Goal: Transaction & Acquisition: Obtain resource

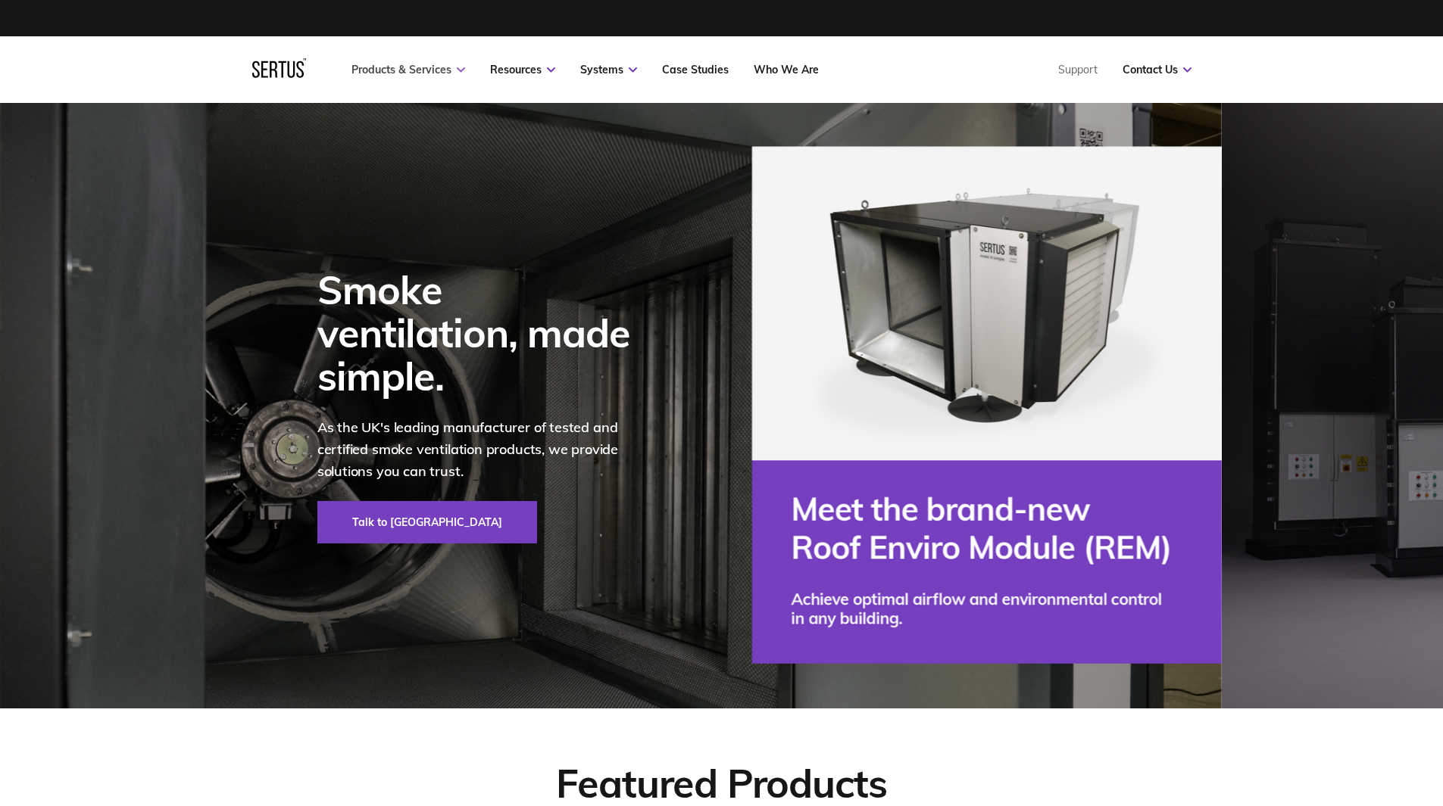
click at [442, 67] on link "Products & Services" at bounding box center [408, 70] width 114 height 14
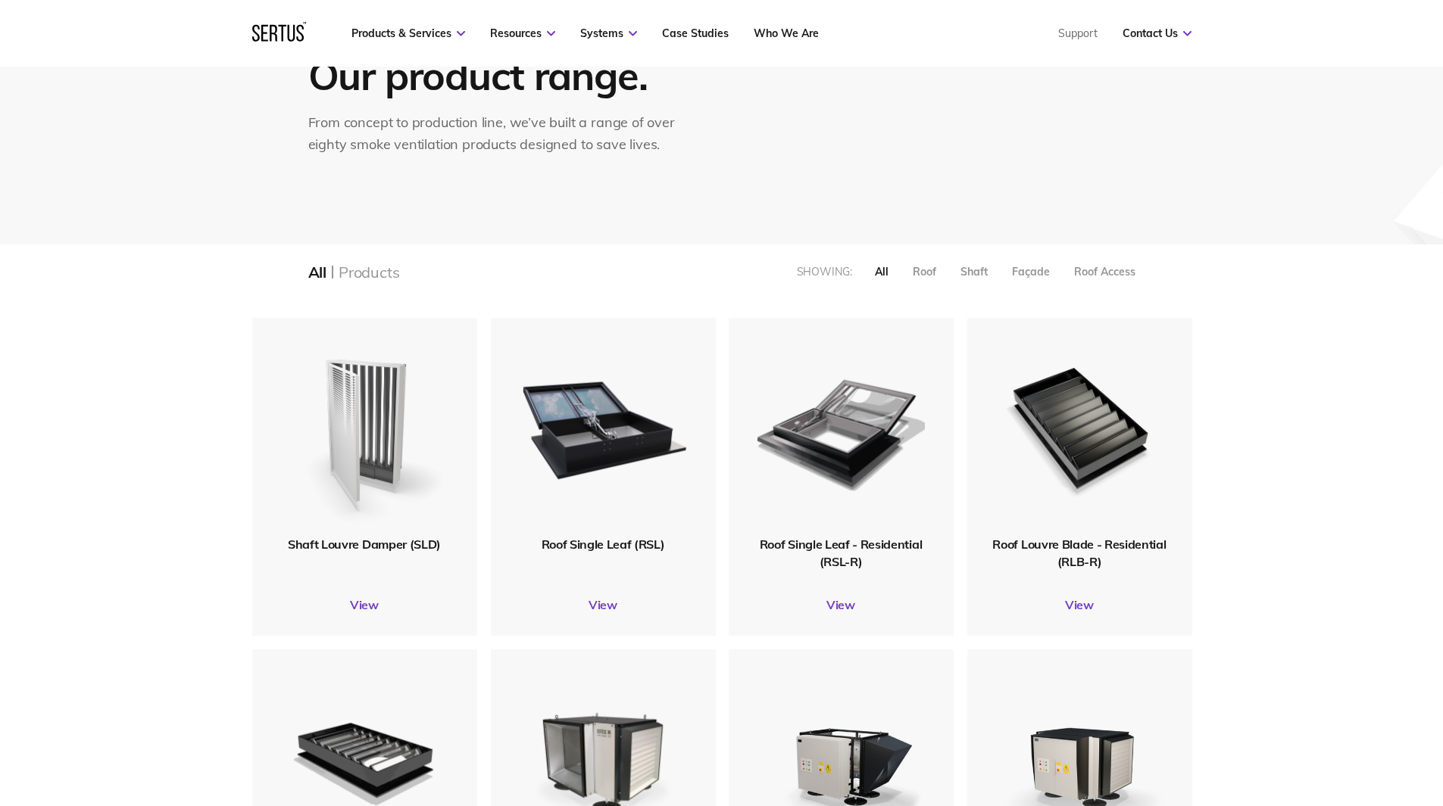
scroll to position [227, 0]
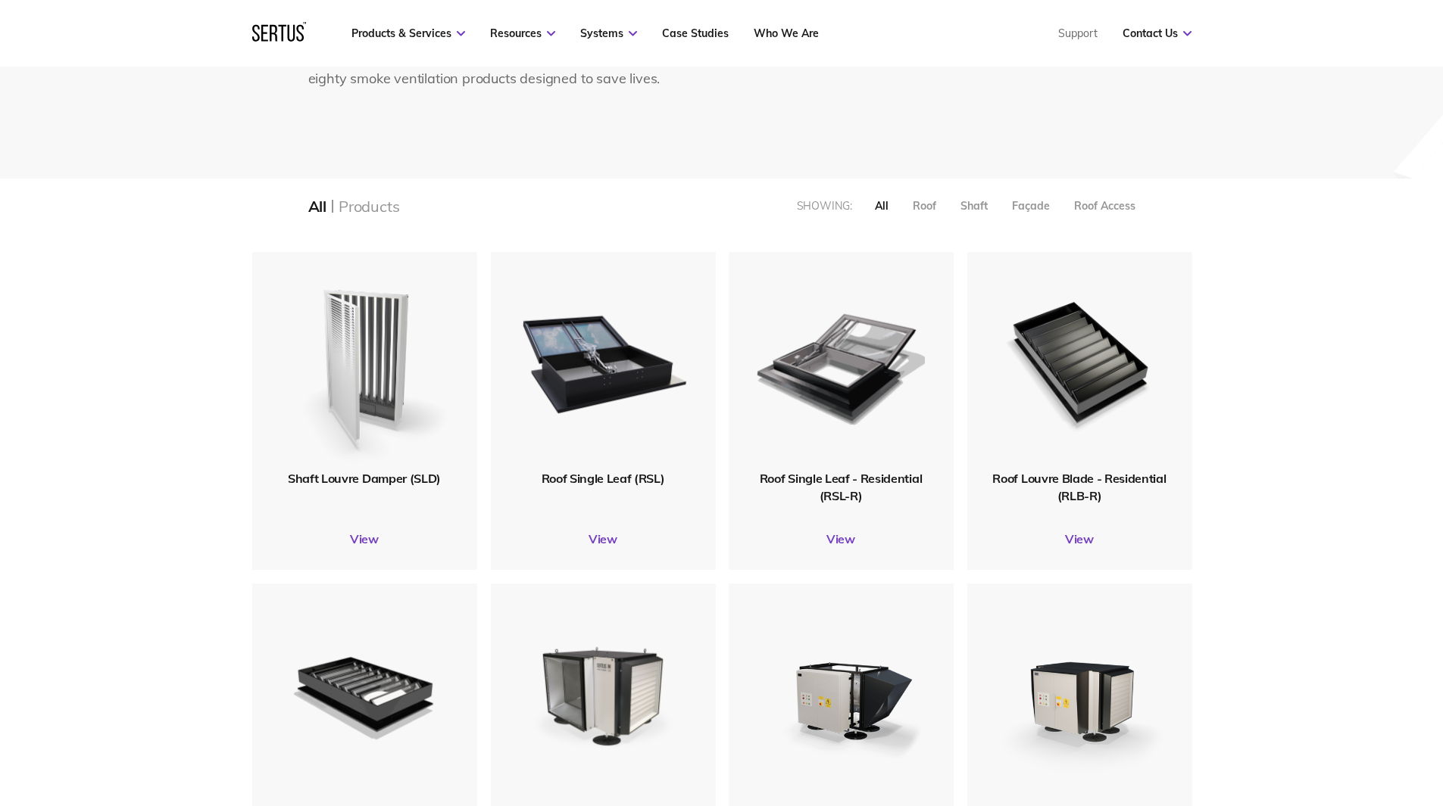
click at [379, 413] on img at bounding box center [363, 361] width 181 height 223
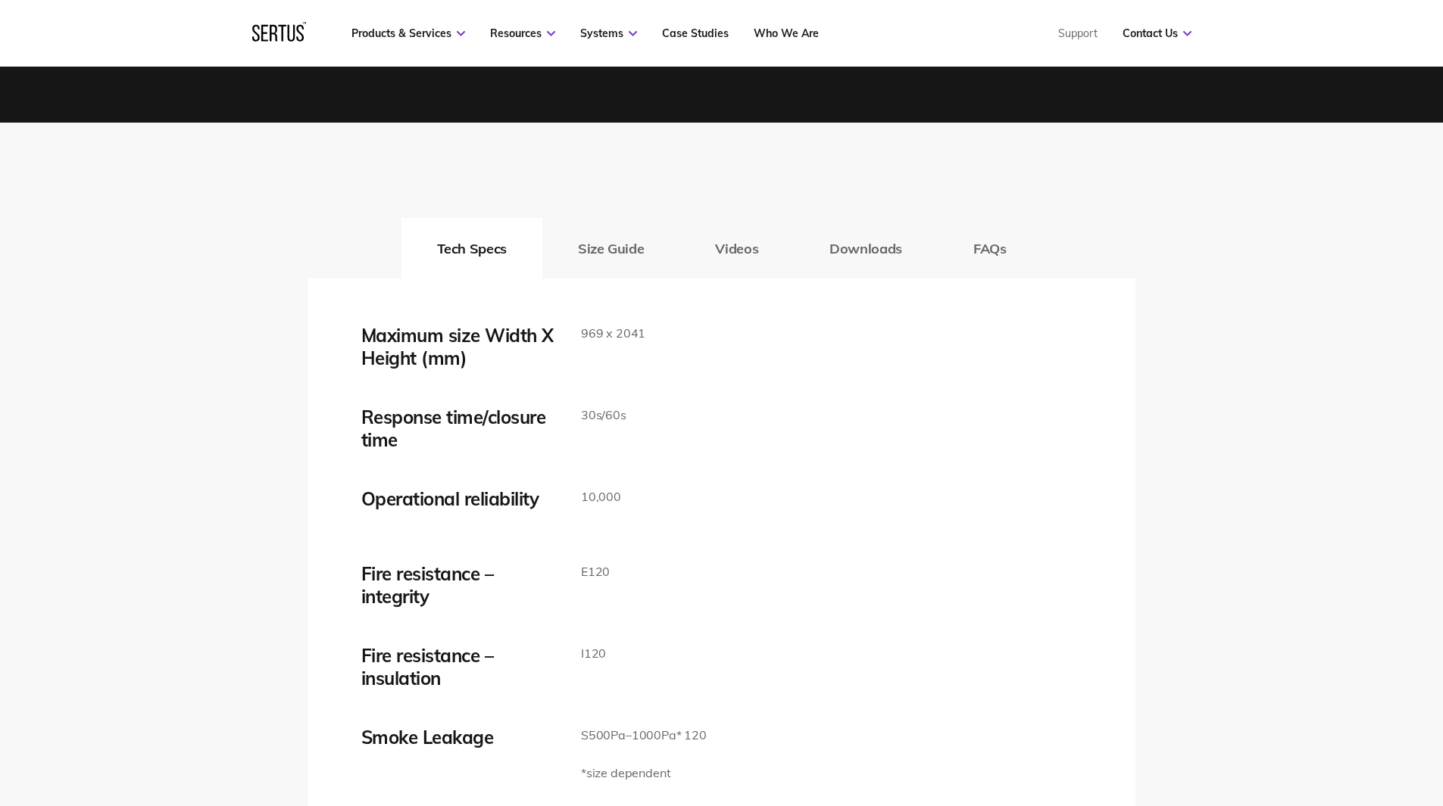
scroll to position [2423, 0]
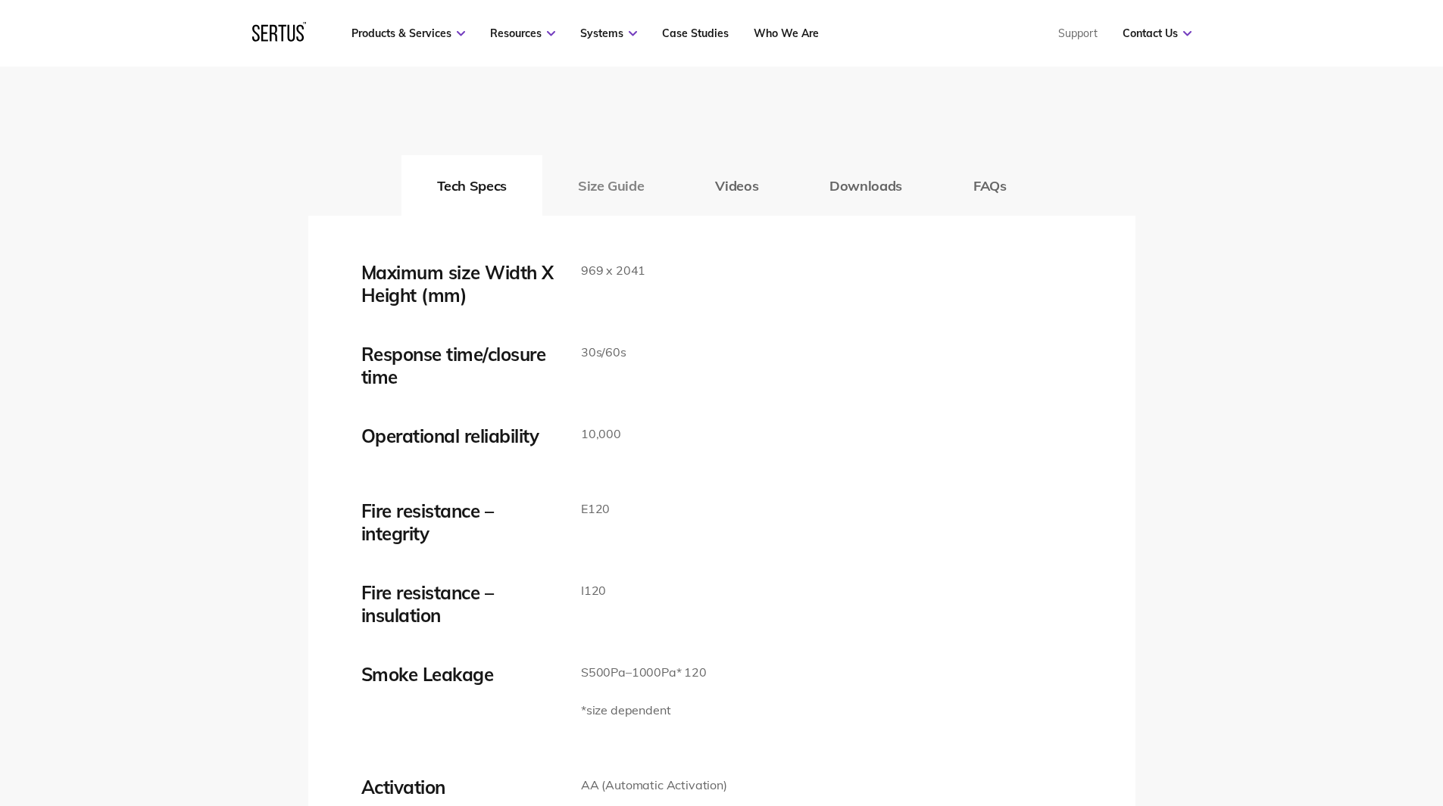
click at [601, 176] on button "Size Guide" at bounding box center [610, 185] width 137 height 61
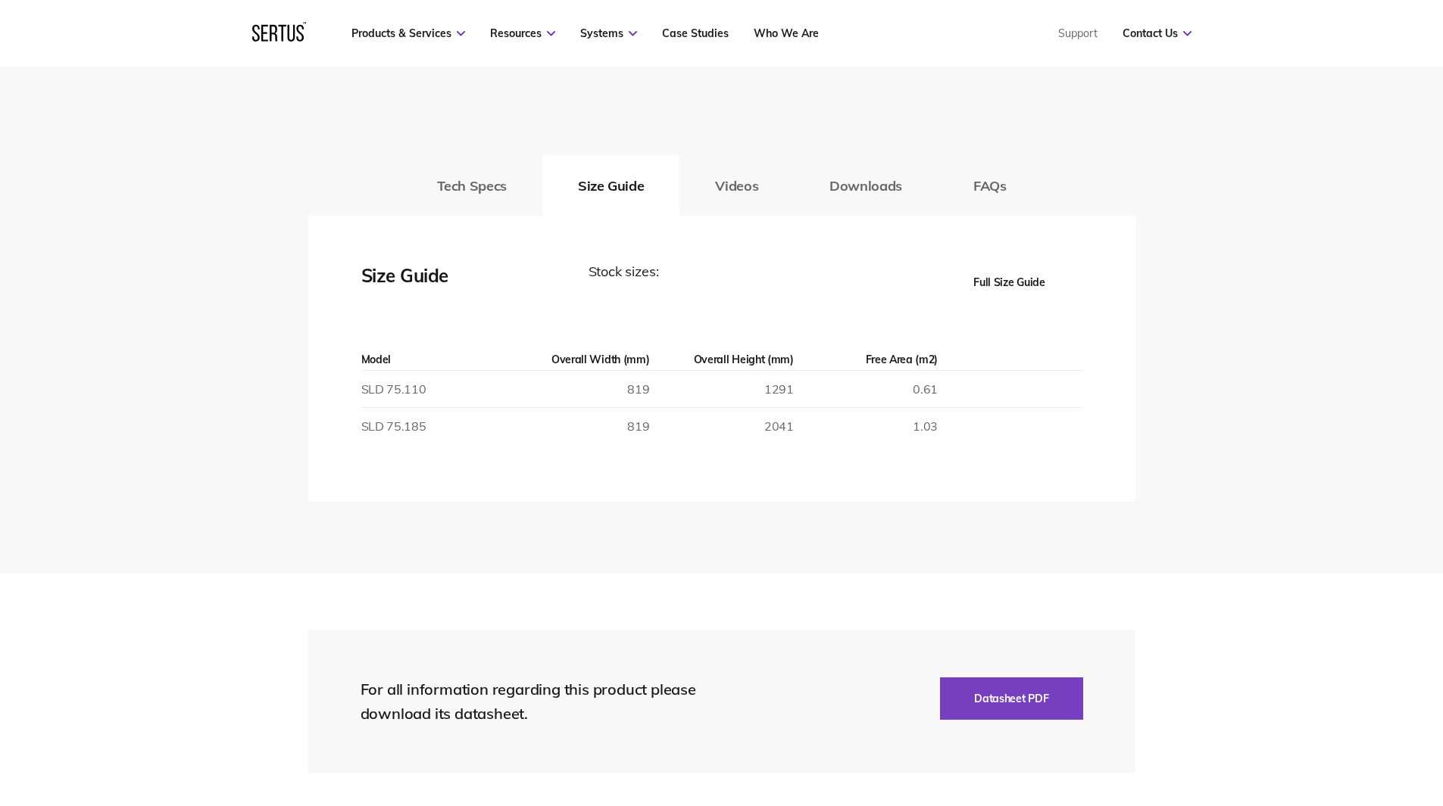
click at [1021, 282] on button "Full Size Guide" at bounding box center [1009, 282] width 145 height 42
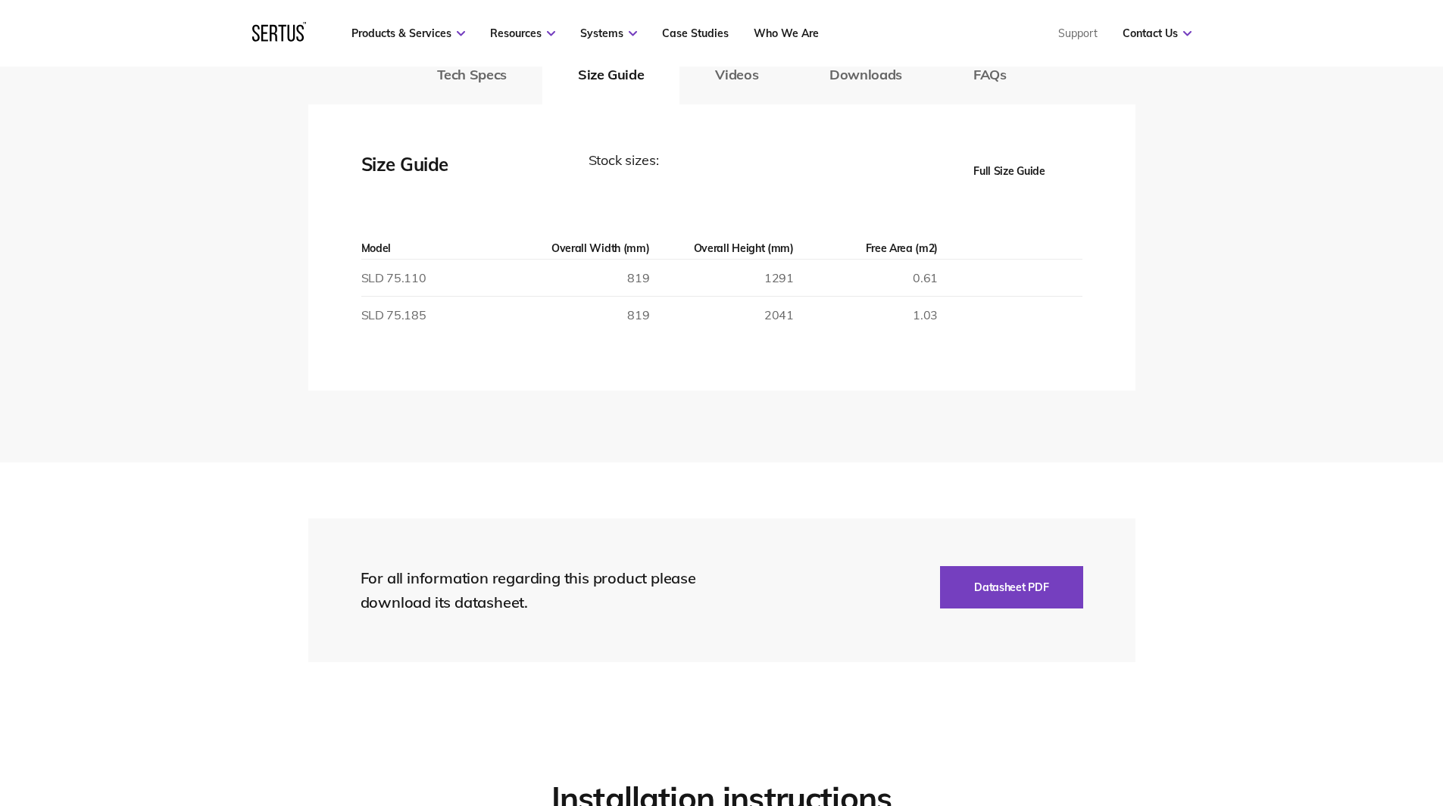
scroll to position [2650, 0]
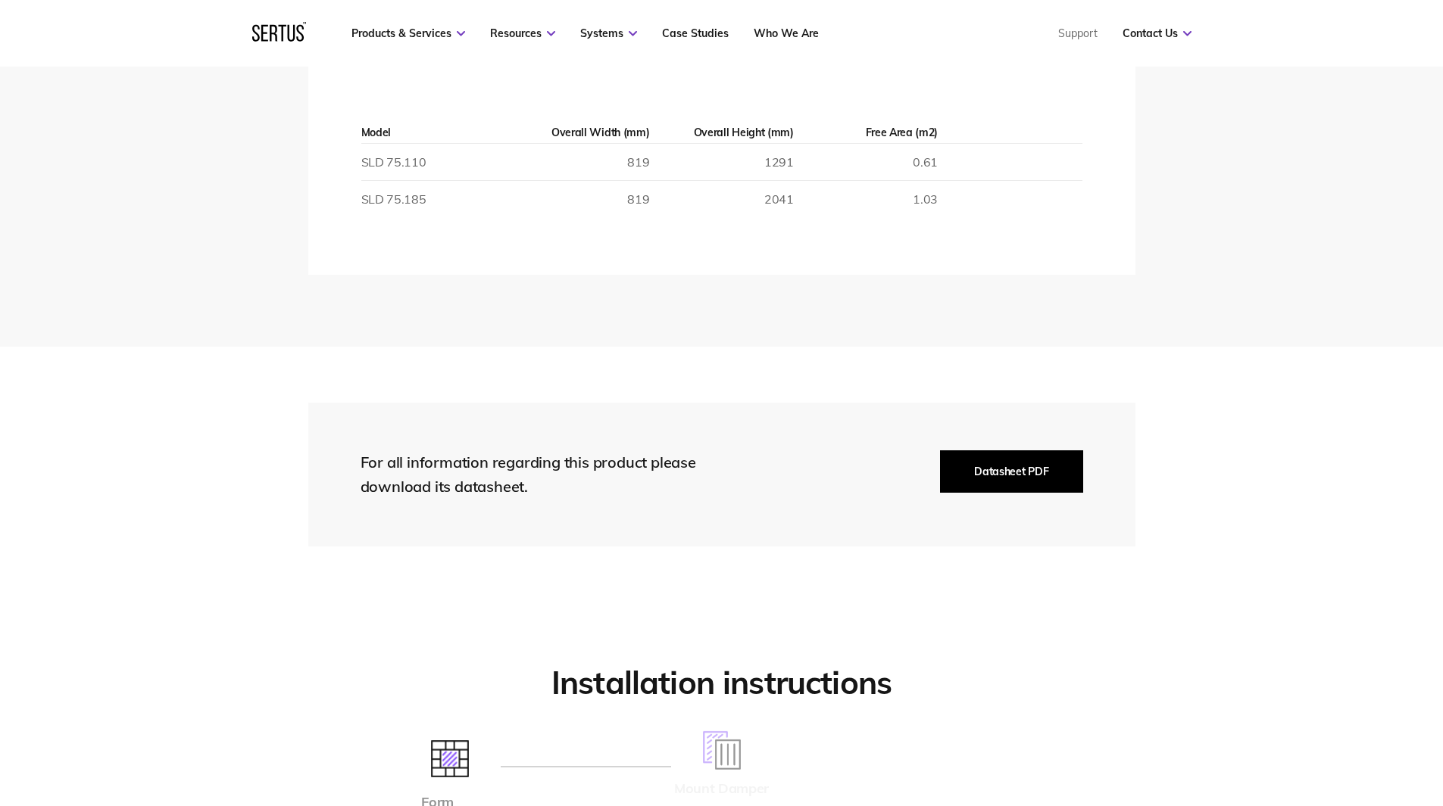
click at [1020, 454] on button "Datasheet PDF" at bounding box center [1011, 472] width 142 height 42
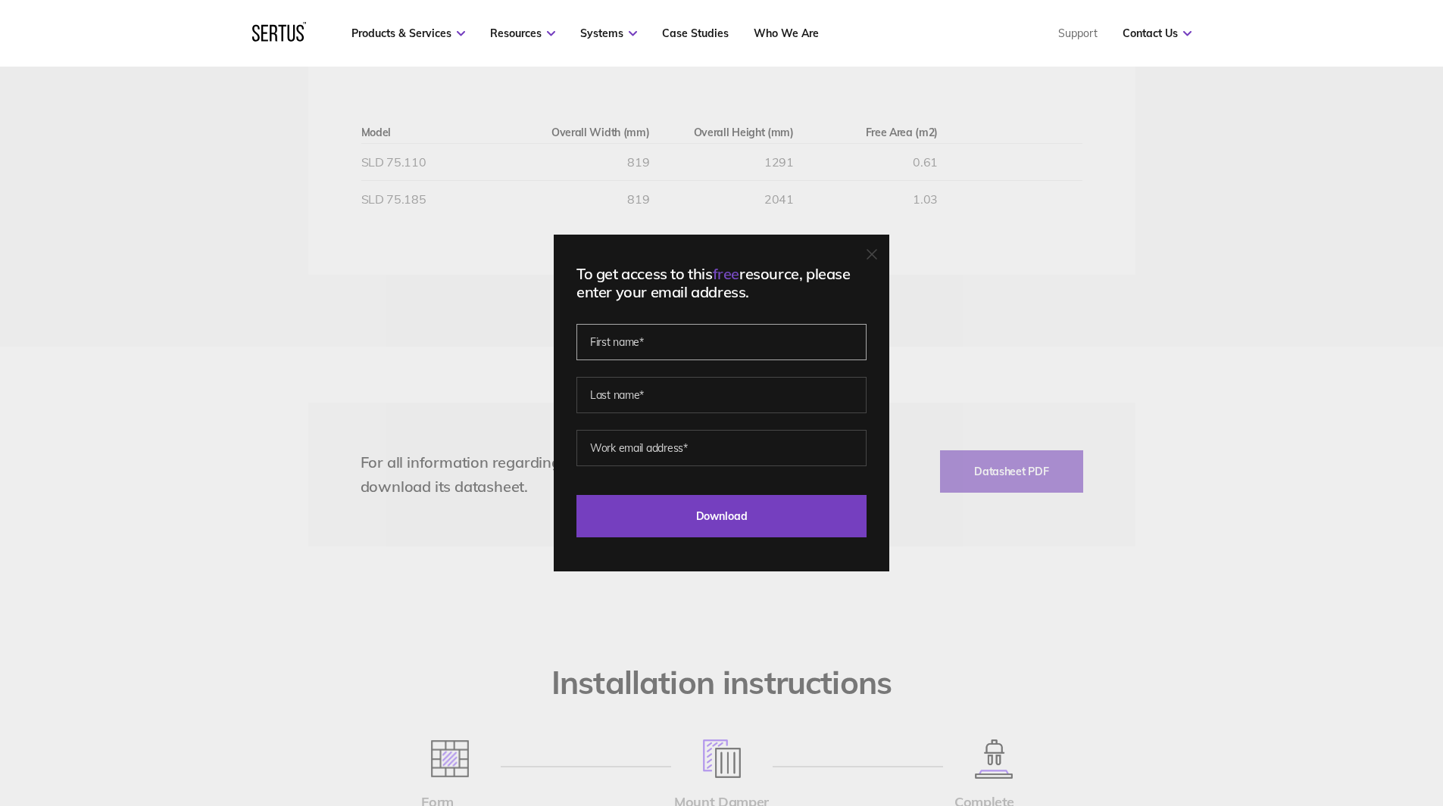
click at [725, 339] on input "text" at bounding box center [721, 342] width 290 height 36
type input "Caveh"
drag, startPoint x: 611, startPoint y: 392, endPoint x: 611, endPoint y: 378, distance: 14.4
click at [611, 392] on input "text" at bounding box center [721, 395] width 290 height 36
type input "Sorayapour"
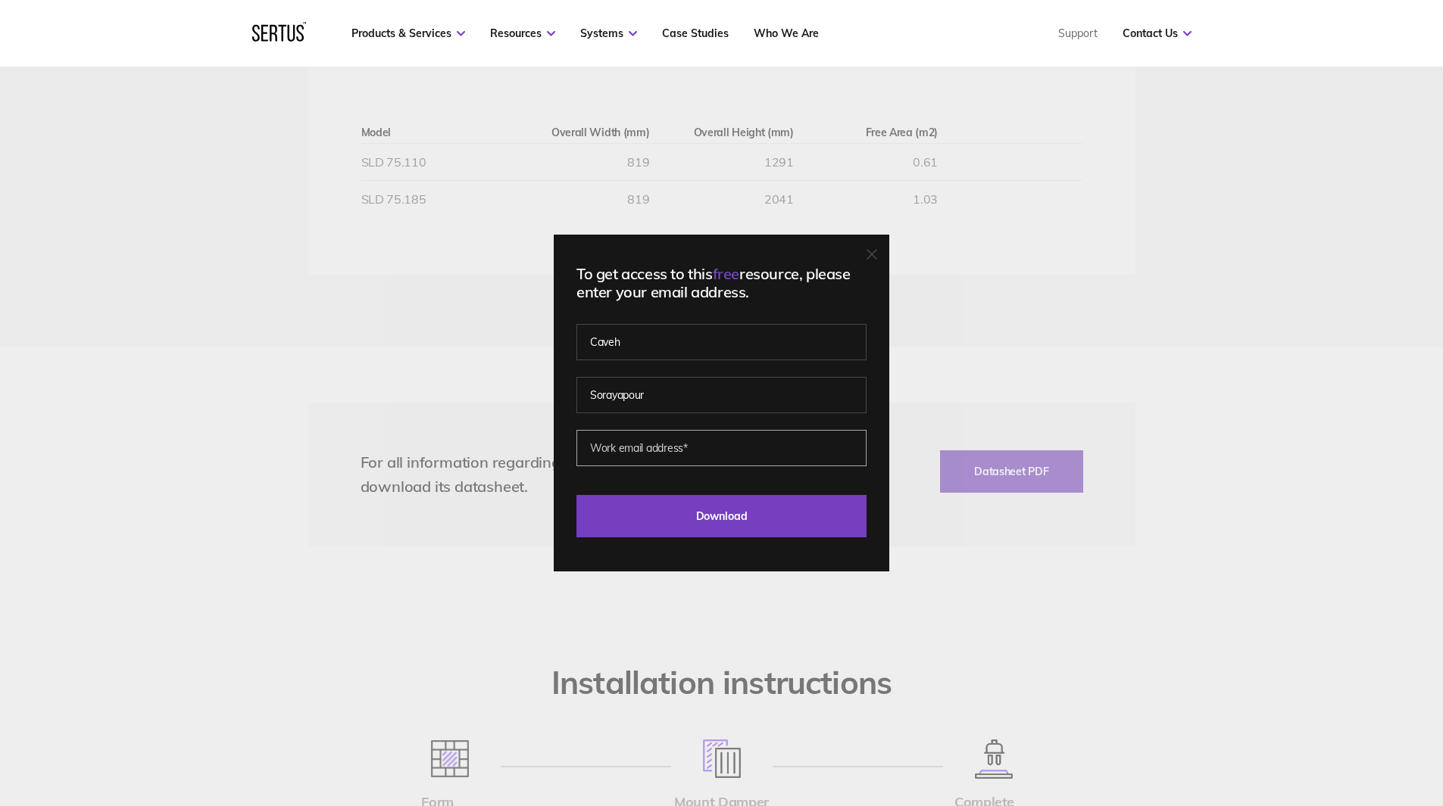
click at [601, 463] on input "email" at bounding box center [721, 448] width 290 height 36
type input "caveh.sorayapour@arup.com"
click at [722, 520] on input "Download" at bounding box center [721, 516] width 290 height 42
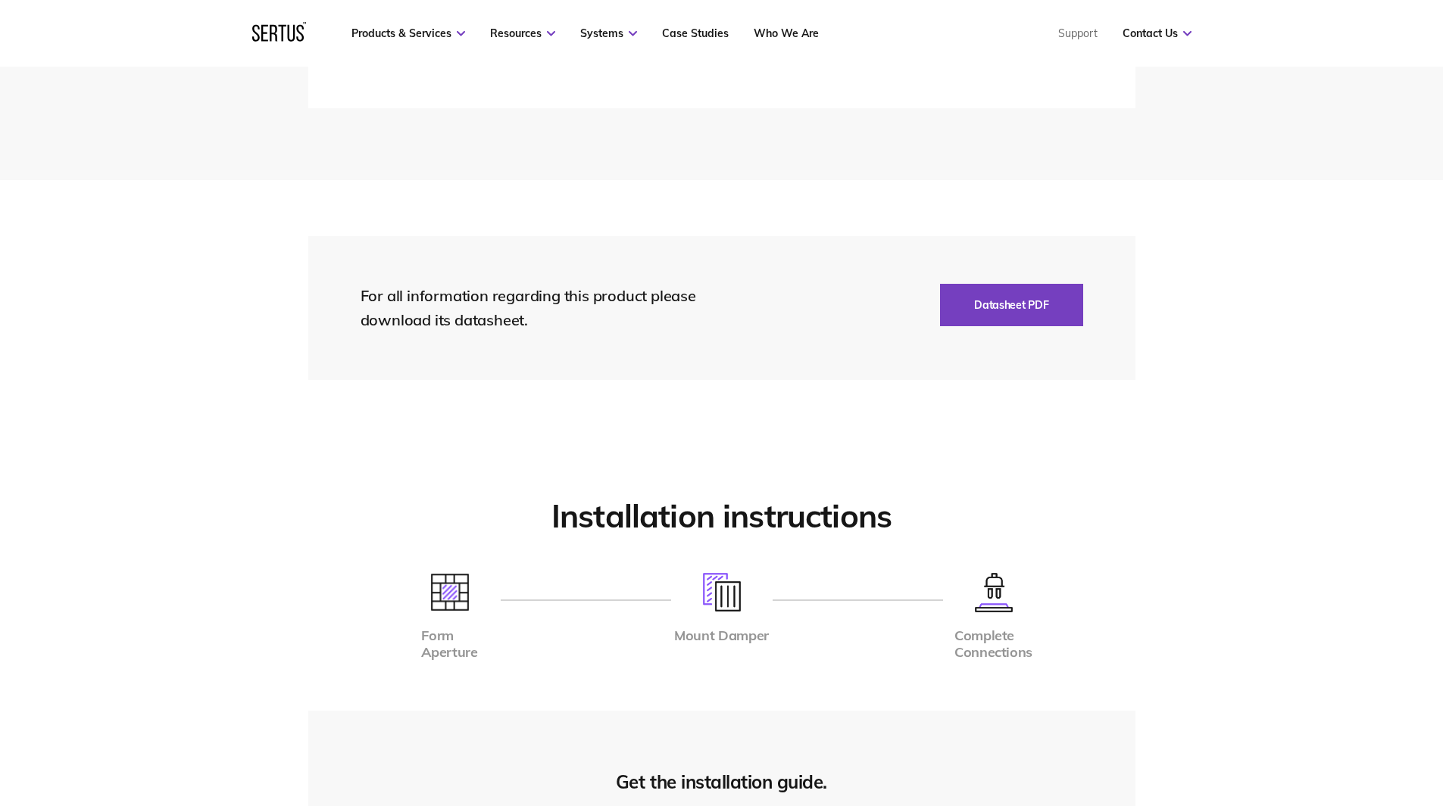
scroll to position [3029, 0]
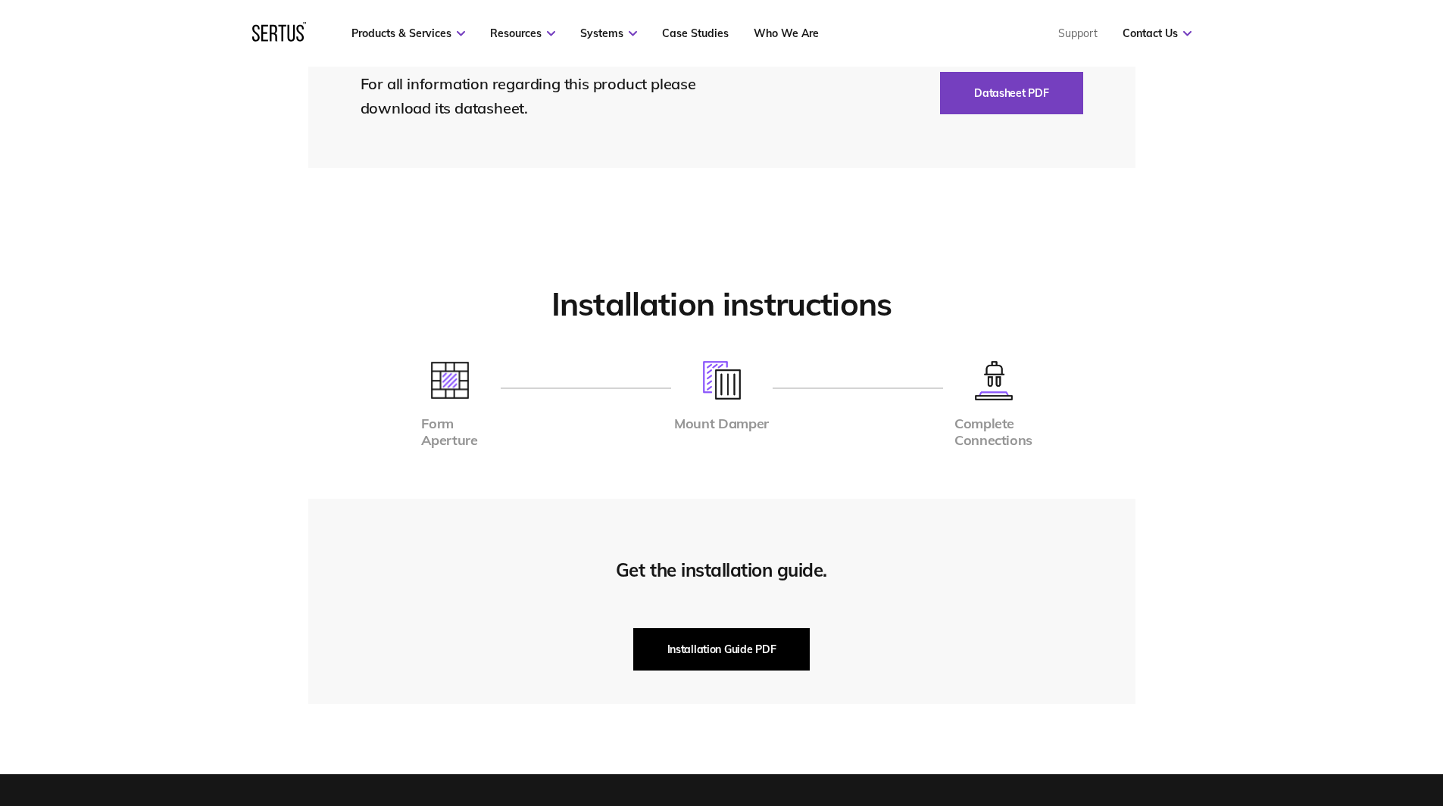
click at [691, 647] on button "Installation Guide PDF" at bounding box center [721, 650] width 177 height 42
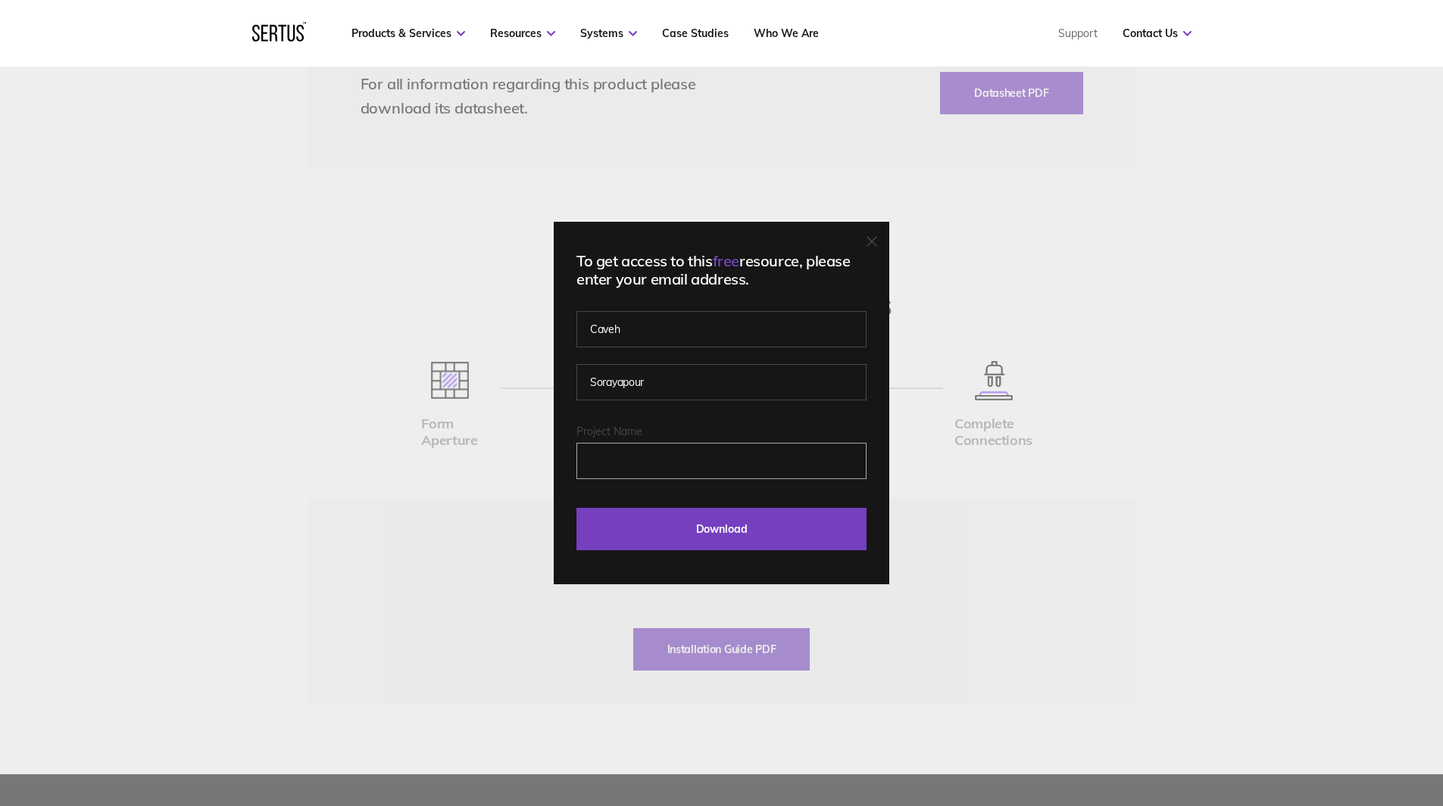
click at [650, 468] on input "Project Name" at bounding box center [721, 461] width 290 height 36
click at [760, 529] on input "Download" at bounding box center [721, 529] width 290 height 42
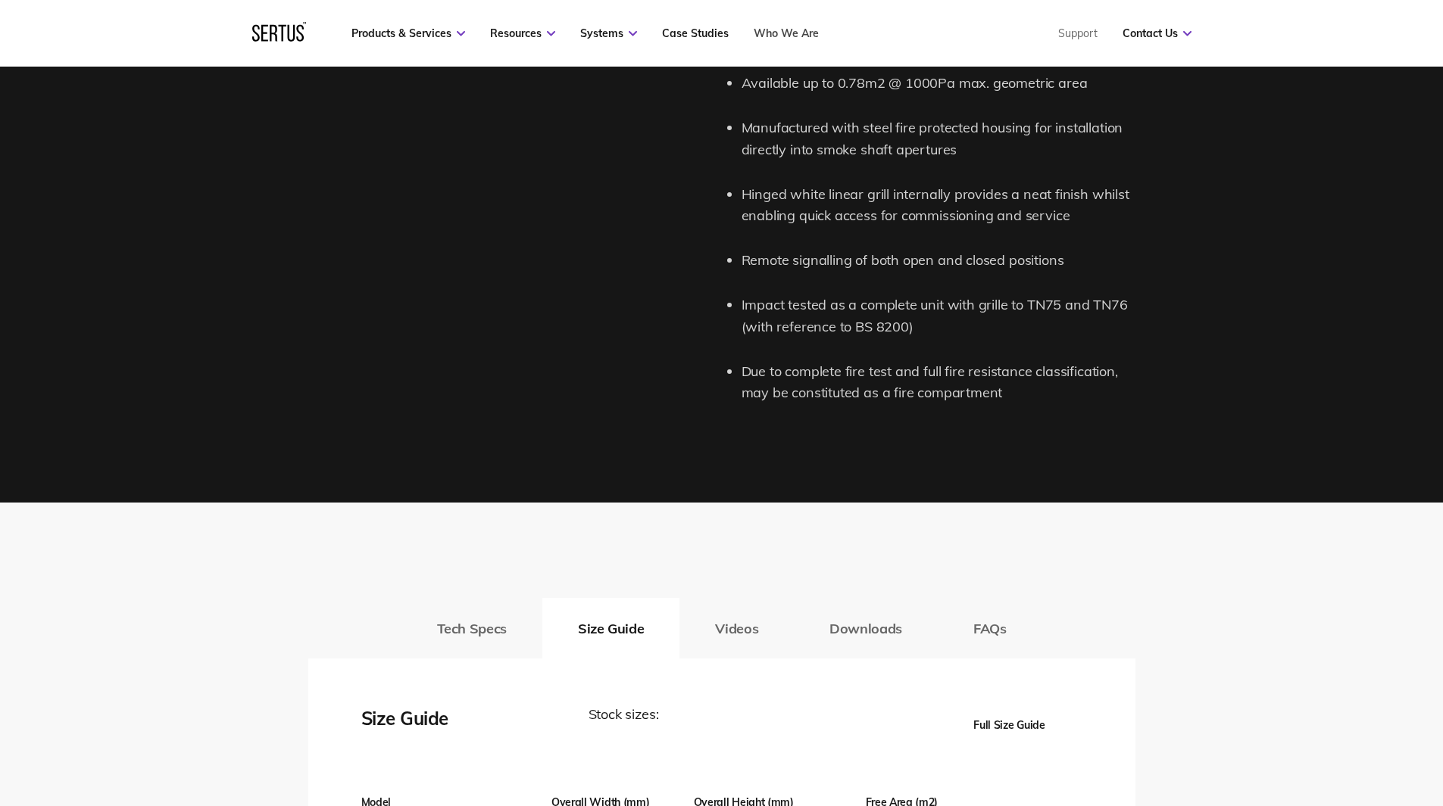
scroll to position [1817, 0]
